Goal: Task Accomplishment & Management: Use online tool/utility

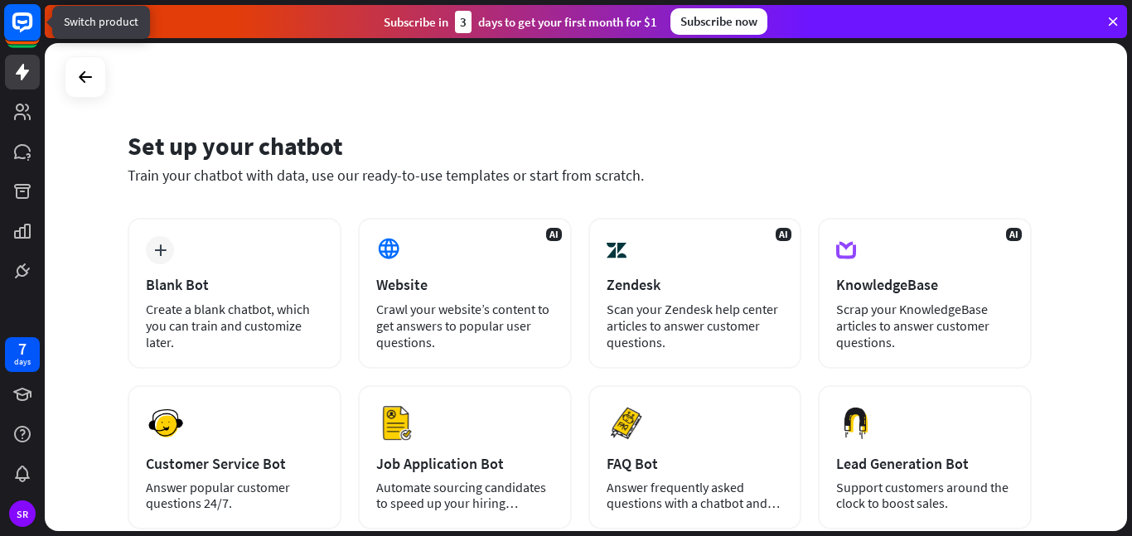
click at [19, 18] on rect at bounding box center [22, 22] width 36 height 36
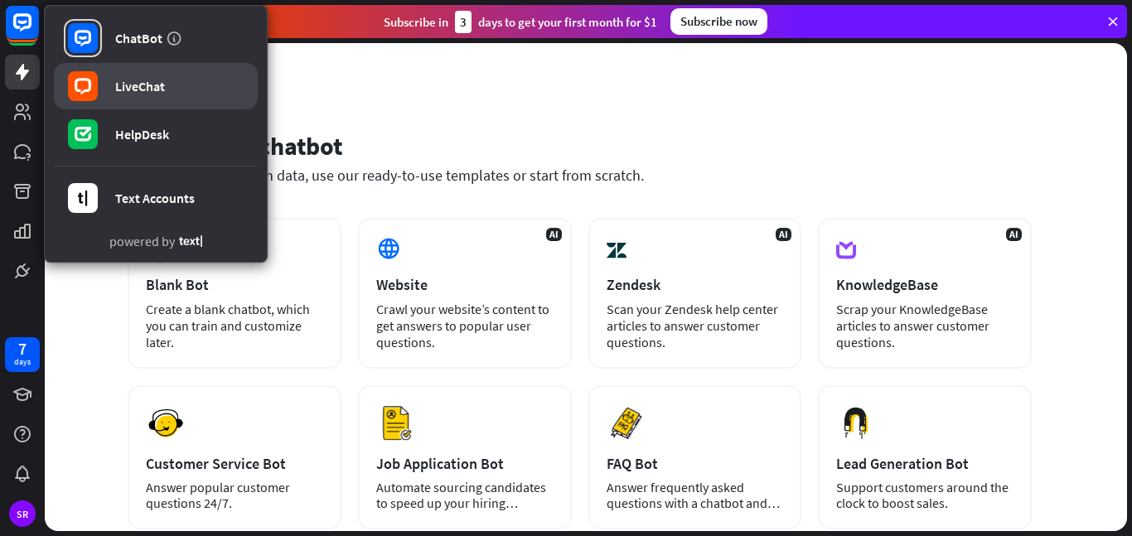
click at [159, 96] on link "LiveChat" at bounding box center [156, 86] width 204 height 46
